Goal: Information Seeking & Learning: Learn about a topic

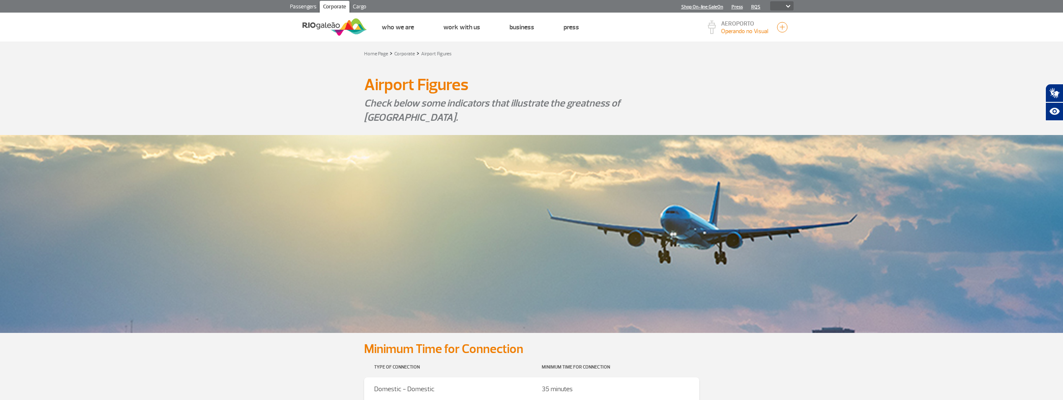
select select
drag, startPoint x: 660, startPoint y: 102, endPoint x: 635, endPoint y: 102, distance: 24.7
click at [635, 102] on p "Check below some indicators that illustrate the greatness of [GEOGRAPHIC_DATA]." at bounding box center [531, 110] width 335 height 28
copy p "galeão"
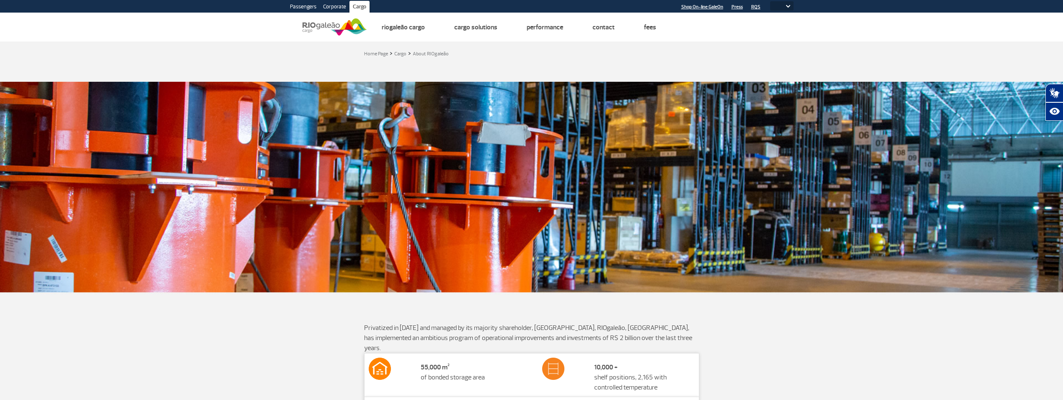
select select
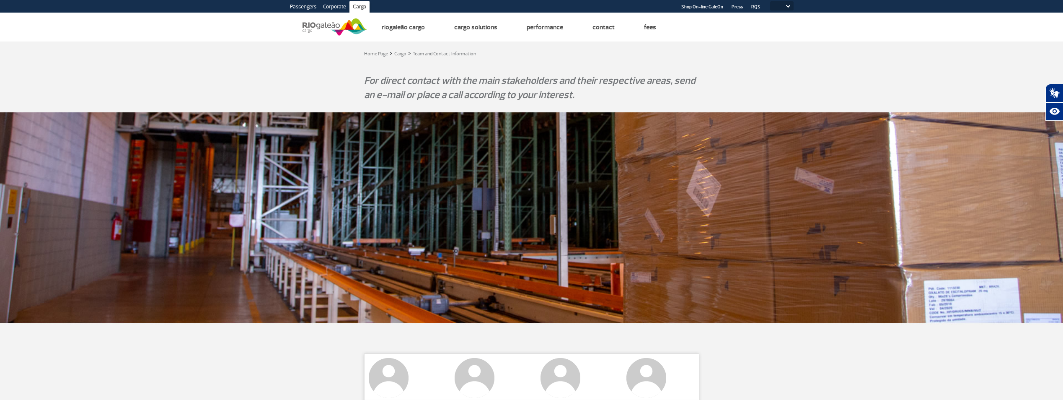
select select
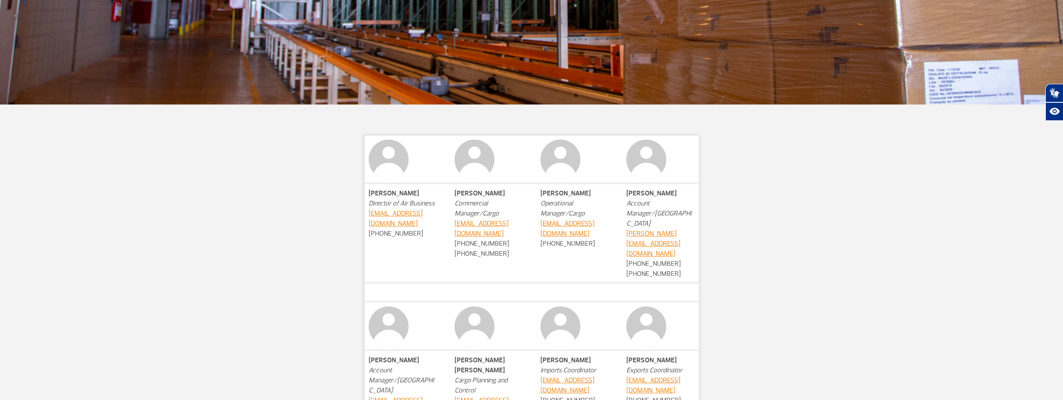
scroll to position [223, 0]
